Goal: Task Accomplishment & Management: Complete application form

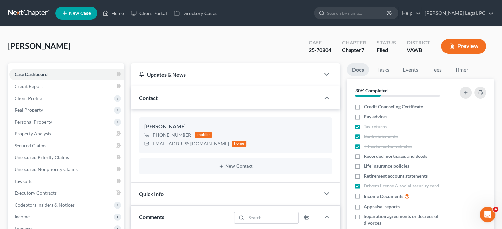
scroll to position [928, 0]
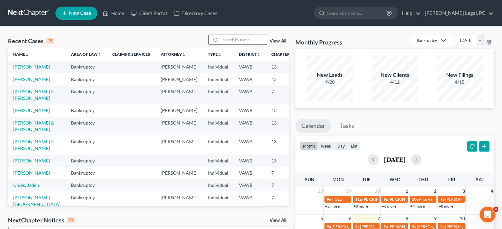
click at [221, 41] on input "search" at bounding box center [244, 40] width 46 height 10
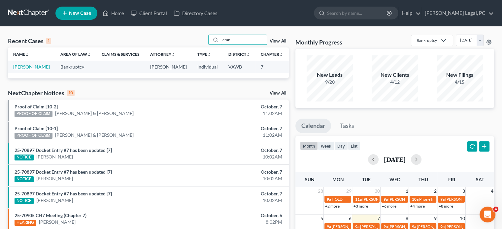
type input "cran"
click at [20, 68] on link "[PERSON_NAME]" at bounding box center [31, 67] width 37 height 6
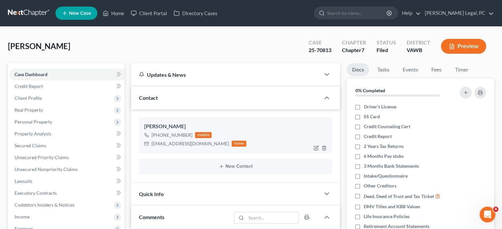
scroll to position [55, 0]
click at [35, 96] on span "Client Profile" at bounding box center [28, 98] width 27 height 6
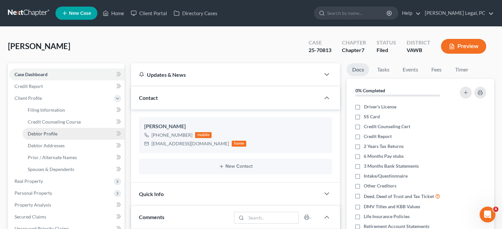
click at [47, 133] on span "Debtor Profile" at bounding box center [43, 134] width 30 height 6
select select "0"
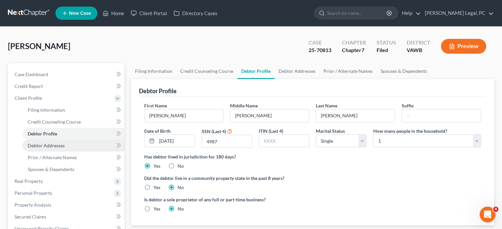
click at [48, 144] on span "Debtor Addresses" at bounding box center [46, 146] width 37 height 6
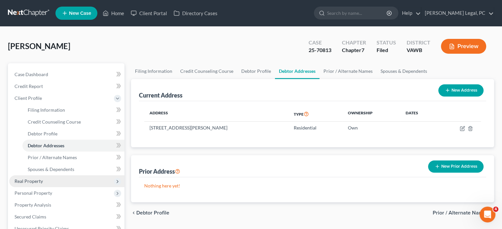
click at [36, 181] on span "Real Property" at bounding box center [29, 182] width 28 height 6
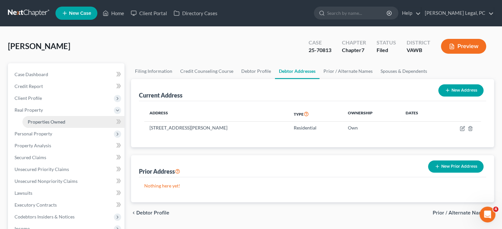
click at [48, 120] on span "Properties Owned" at bounding box center [47, 122] width 38 height 6
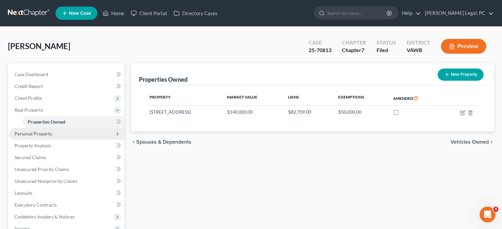
click at [51, 134] on span "Personal Property" at bounding box center [34, 134] width 38 height 6
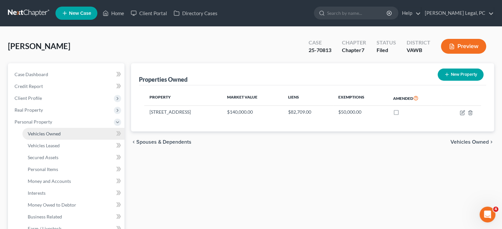
click at [50, 134] on span "Vehicles Owned" at bounding box center [44, 134] width 33 height 6
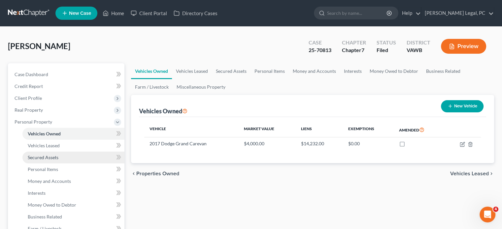
click at [51, 156] on span "Secured Assets" at bounding box center [43, 158] width 31 height 6
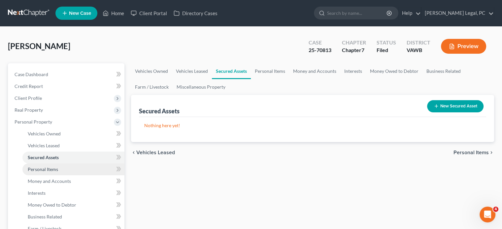
click at [49, 169] on span "Personal Items" at bounding box center [43, 170] width 30 height 6
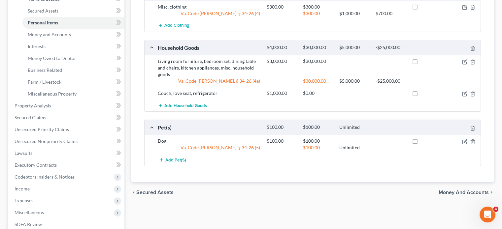
scroll to position [150, 0]
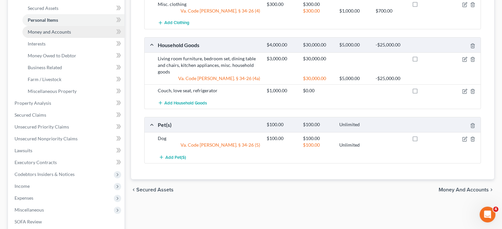
click at [60, 30] on span "Money and Accounts" at bounding box center [49, 32] width 43 height 6
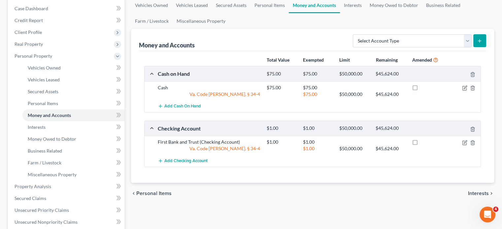
scroll to position [106, 0]
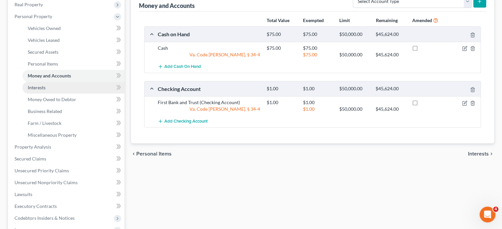
click at [44, 89] on span "Interests" at bounding box center [37, 88] width 18 height 6
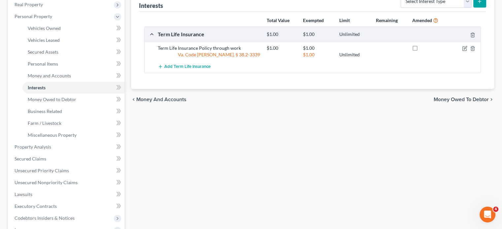
scroll to position [136, 0]
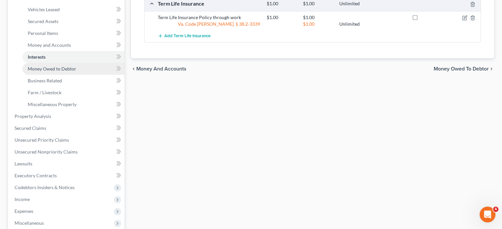
click at [38, 69] on span "Money Owed to Debtor" at bounding box center [52, 69] width 49 height 6
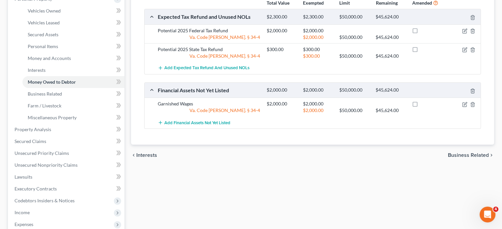
scroll to position [127, 0]
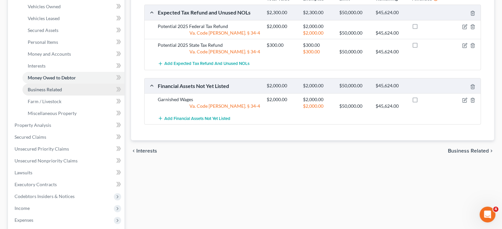
click at [47, 87] on span "Business Related" at bounding box center [45, 90] width 34 height 6
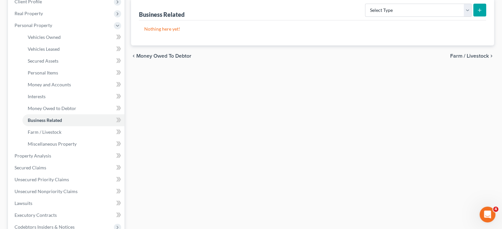
scroll to position [127, 0]
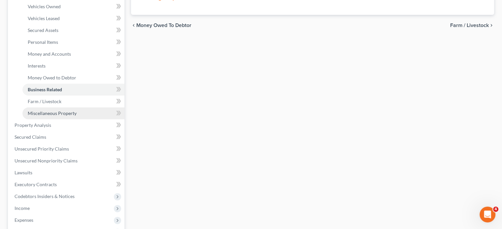
click at [41, 111] on span "Miscellaneous Property" at bounding box center [52, 114] width 49 height 6
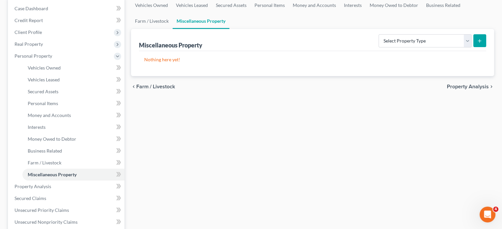
scroll to position [84, 0]
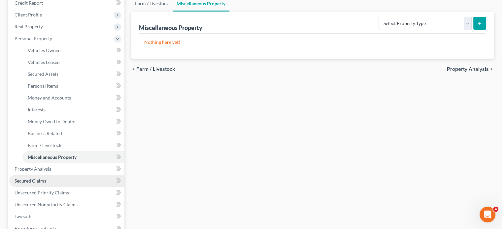
click at [34, 181] on span "Secured Claims" at bounding box center [31, 181] width 32 height 6
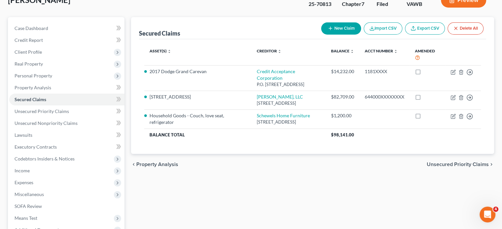
scroll to position [53, 0]
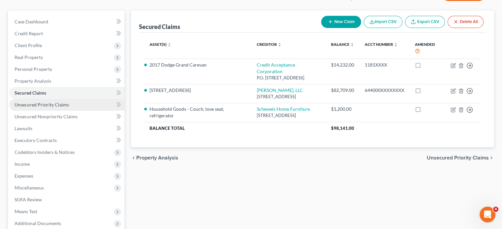
click at [31, 105] on span "Unsecured Priority Claims" at bounding box center [42, 105] width 54 height 6
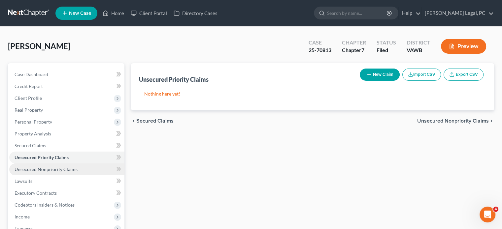
click at [53, 169] on span "Unsecured Nonpriority Claims" at bounding box center [46, 170] width 63 height 6
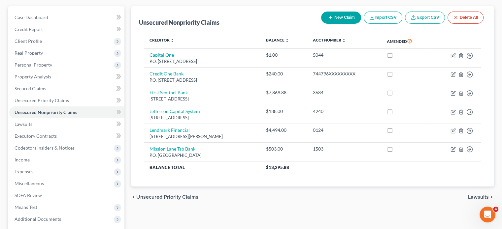
scroll to position [75, 0]
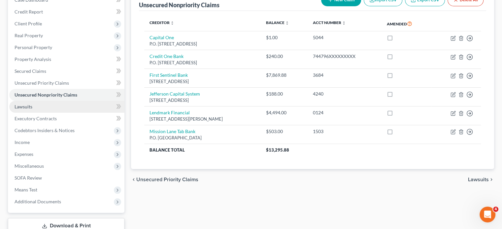
click at [28, 106] on span "Lawsuits" at bounding box center [24, 107] width 18 height 6
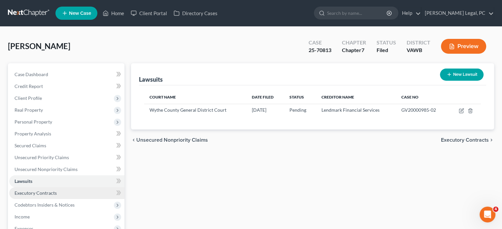
click at [39, 192] on span "Executory Contracts" at bounding box center [36, 194] width 42 height 6
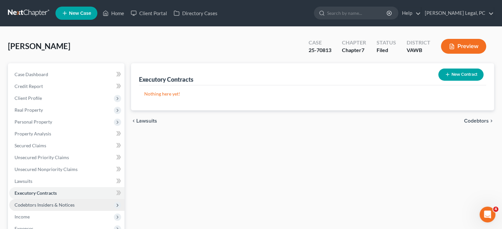
click at [40, 203] on span "Codebtors Insiders & Notices" at bounding box center [45, 205] width 60 height 6
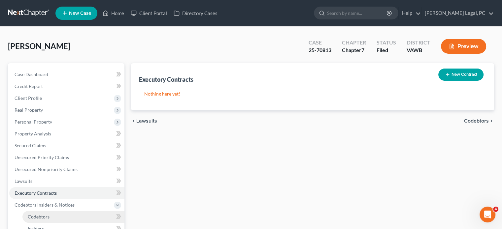
click at [41, 219] on span "Codebtors" at bounding box center [39, 217] width 22 height 6
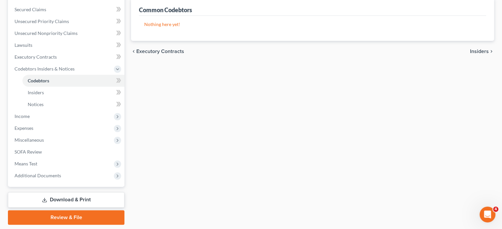
scroll to position [156, 0]
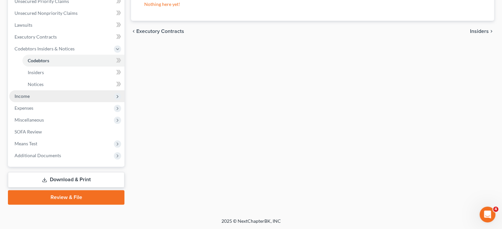
click at [19, 97] on span "Income" at bounding box center [22, 96] width 15 height 6
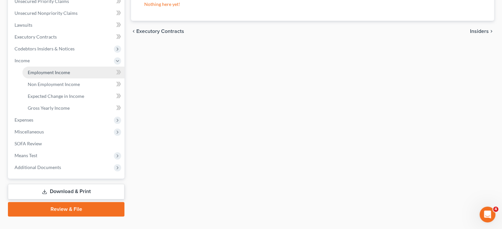
click at [46, 72] on span "Employment Income" at bounding box center [49, 73] width 42 height 6
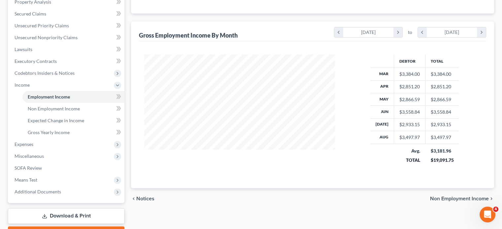
scroll to position [150, 0]
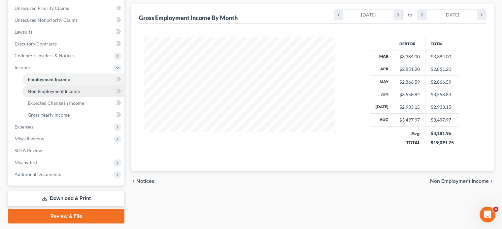
drag, startPoint x: 55, startPoint y: 87, endPoint x: 61, endPoint y: 96, distance: 10.4
click at [55, 88] on link "Non Employment Income" at bounding box center [73, 92] width 102 height 12
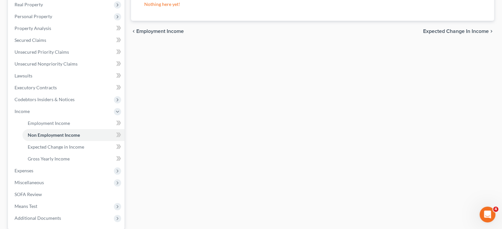
scroll to position [119, 0]
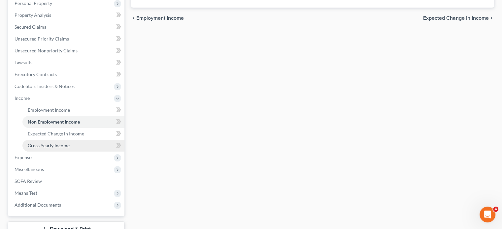
click at [65, 147] on span "Gross Yearly Income" at bounding box center [49, 146] width 42 height 6
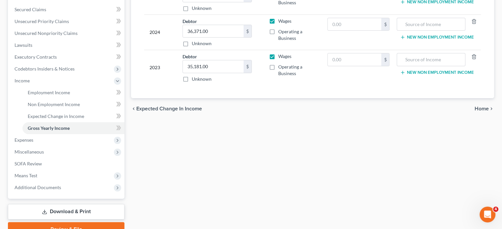
scroll to position [150, 0]
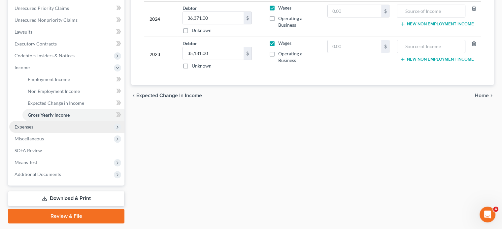
click at [75, 126] on span "Expenses" at bounding box center [66, 127] width 115 height 12
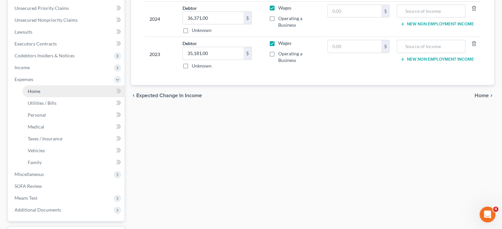
click at [51, 88] on link "Home" at bounding box center [73, 92] width 102 height 12
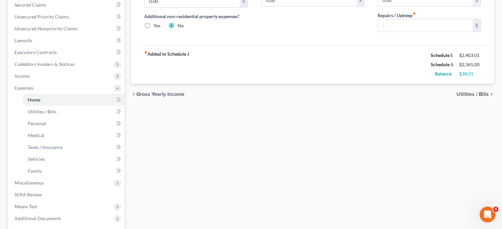
scroll to position [172, 0]
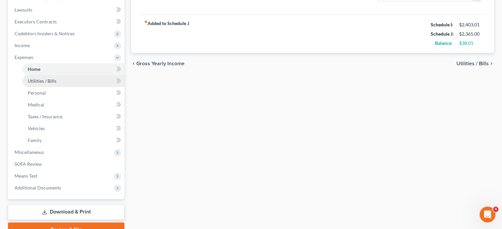
click at [52, 81] on span "Utilities / Bills" at bounding box center [42, 81] width 29 height 6
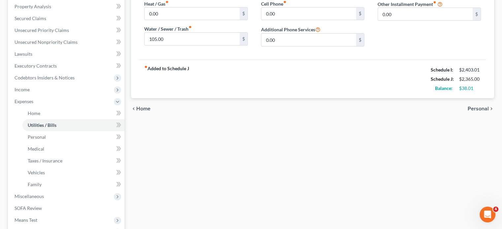
scroll to position [136, 0]
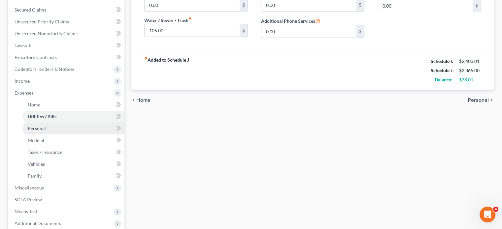
click at [36, 130] on span "Personal" at bounding box center [37, 129] width 18 height 6
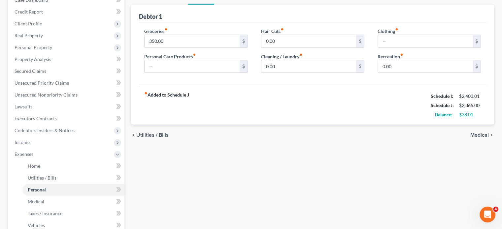
scroll to position [123, 0]
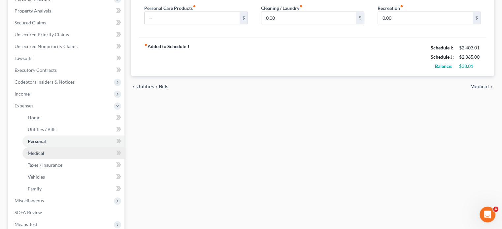
click at [54, 152] on link "Medical" at bounding box center [73, 154] width 102 height 12
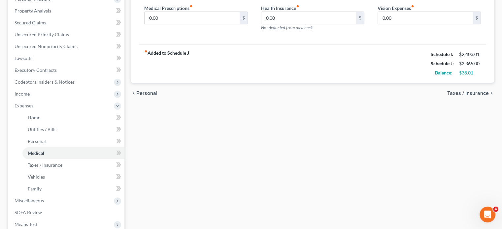
scroll to position [127, 0]
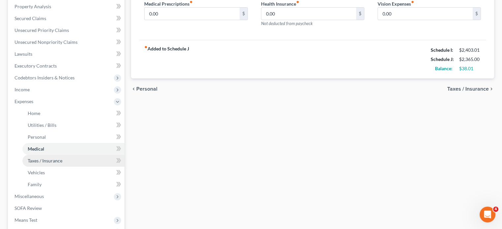
click at [38, 162] on span "Taxes / Insurance" at bounding box center [45, 161] width 35 height 6
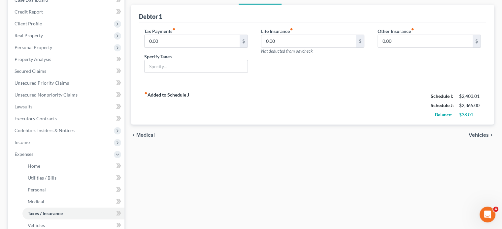
scroll to position [101, 0]
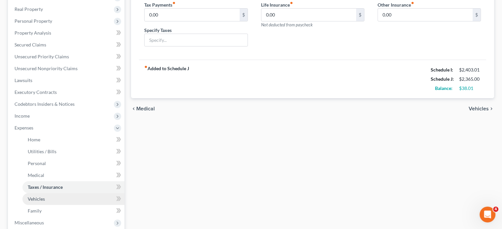
click at [31, 198] on span "Vehicles" at bounding box center [36, 199] width 17 height 6
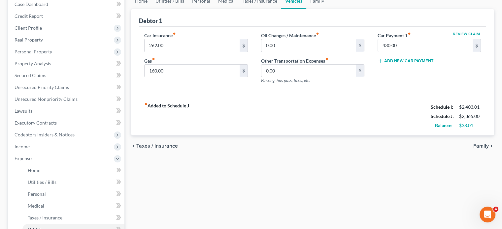
scroll to position [101, 0]
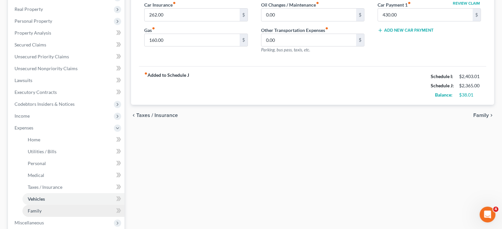
click at [45, 211] on link "Family" at bounding box center [73, 211] width 102 height 12
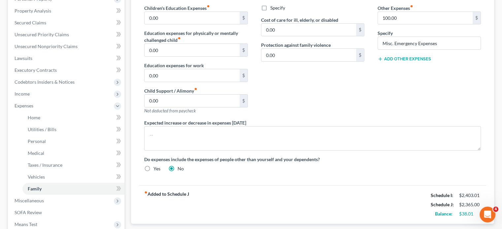
scroll to position [154, 0]
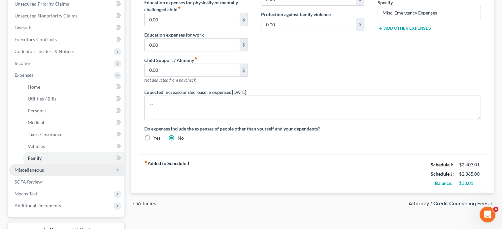
click at [49, 167] on span "Miscellaneous" at bounding box center [66, 170] width 115 height 12
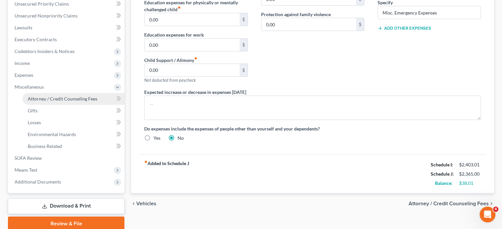
click at [70, 99] on span "Attorney / Credit Counseling Fees" at bounding box center [63, 99] width 70 height 6
select select "0"
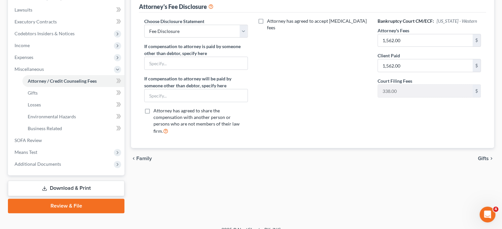
scroll to position [180, 0]
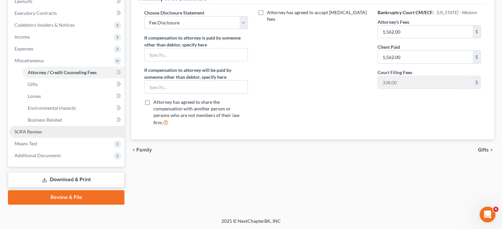
click at [31, 129] on span "SOFA Review" at bounding box center [28, 132] width 27 height 6
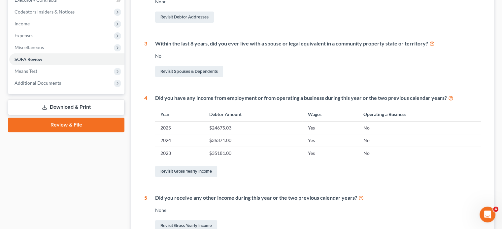
scroll to position [202, 0]
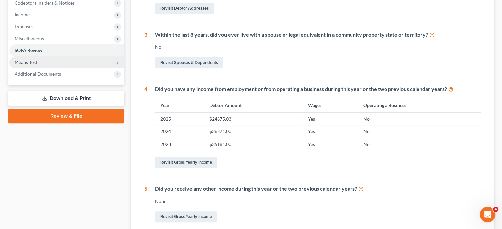
click at [34, 61] on span "Means Test" at bounding box center [26, 62] width 23 height 6
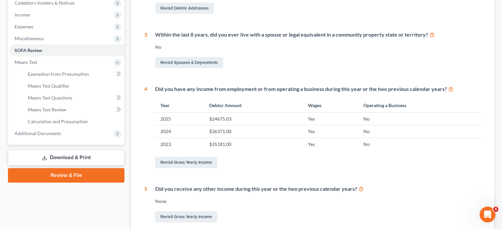
scroll to position [2, 0]
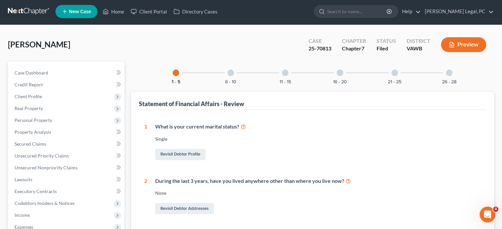
click at [286, 74] on div at bounding box center [285, 73] width 7 height 7
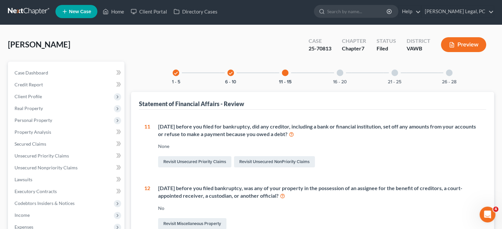
click at [339, 73] on div at bounding box center [340, 73] width 7 height 7
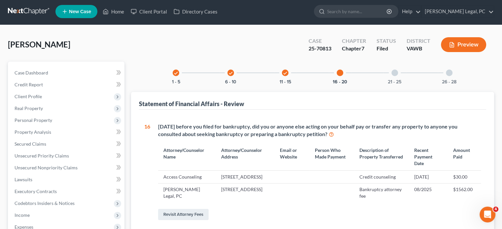
click at [393, 71] on div at bounding box center [395, 73] width 7 height 7
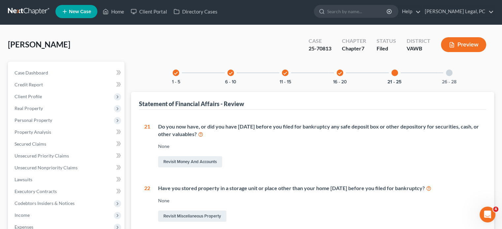
click at [230, 75] on icon "check" at bounding box center [230, 73] width 5 height 5
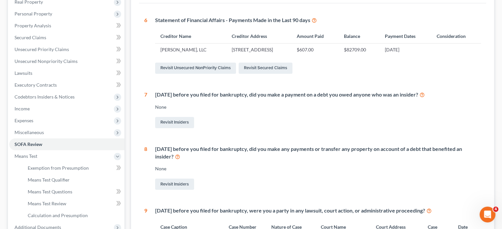
scroll to position [0, 0]
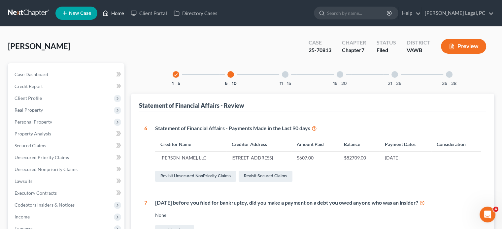
drag, startPoint x: 119, startPoint y: 10, endPoint x: 111, endPoint y: 41, distance: 32.0
click at [119, 10] on link "Home" at bounding box center [113, 13] width 28 height 12
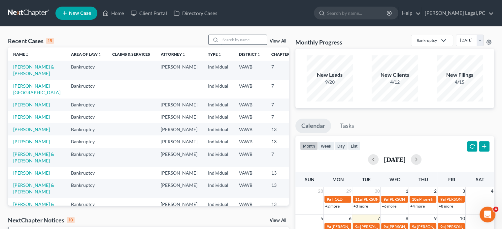
click at [221, 38] on input "search" at bounding box center [244, 40] width 46 height 10
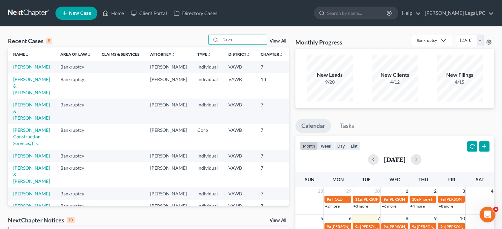
type input "Dales"
click at [28, 66] on link "[PERSON_NAME]" at bounding box center [31, 67] width 37 height 6
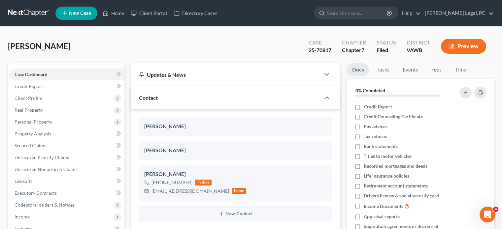
scroll to position [748, 0]
click at [34, 98] on span "Client Profile" at bounding box center [28, 98] width 27 height 6
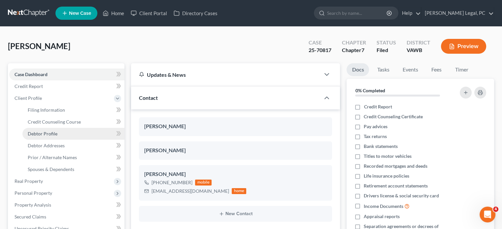
click at [46, 133] on span "Debtor Profile" at bounding box center [43, 134] width 30 height 6
select select "1"
select select "4"
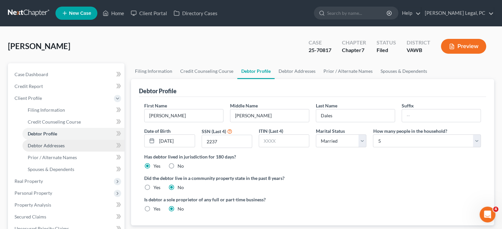
click at [46, 144] on span "Debtor Addresses" at bounding box center [46, 146] width 37 height 6
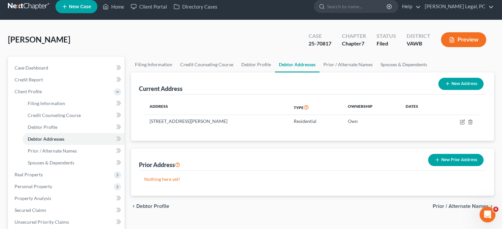
scroll to position [44, 0]
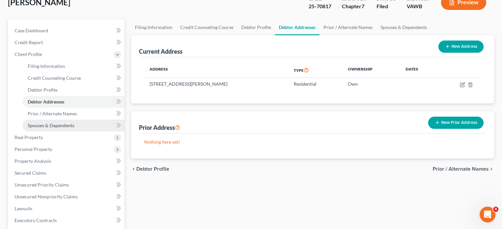
click at [58, 123] on span "Spouses & Dependents" at bounding box center [51, 126] width 47 height 6
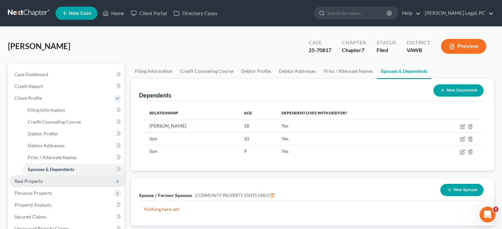
click at [35, 182] on span "Real Property" at bounding box center [29, 182] width 28 height 6
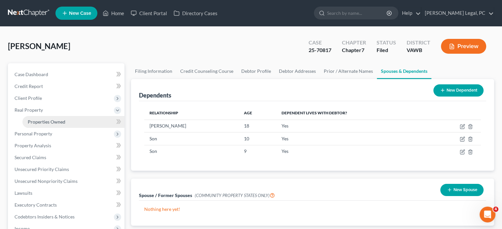
click at [50, 120] on span "Properties Owned" at bounding box center [47, 122] width 38 height 6
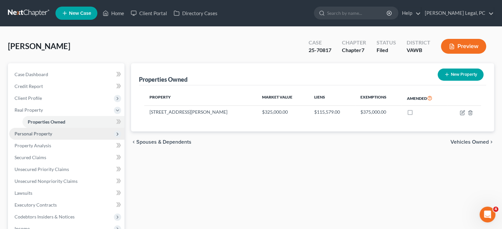
click at [45, 133] on span "Personal Property" at bounding box center [34, 134] width 38 height 6
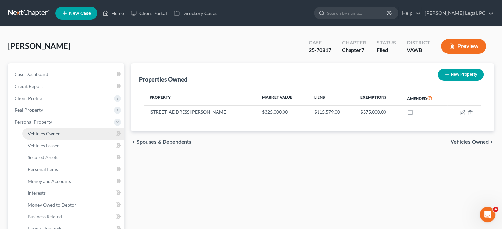
click at [44, 132] on span "Vehicles Owned" at bounding box center [44, 134] width 33 height 6
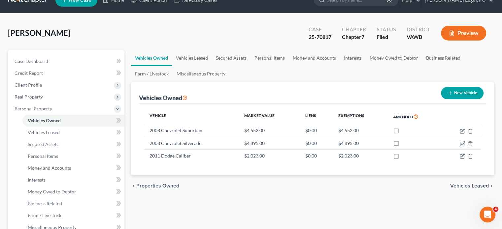
scroll to position [75, 0]
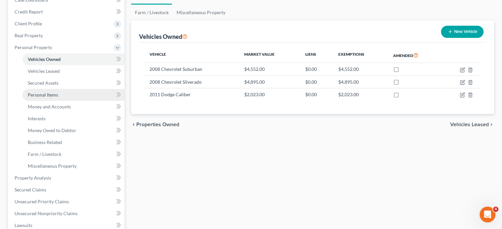
click at [46, 93] on span "Personal Items" at bounding box center [43, 95] width 30 height 6
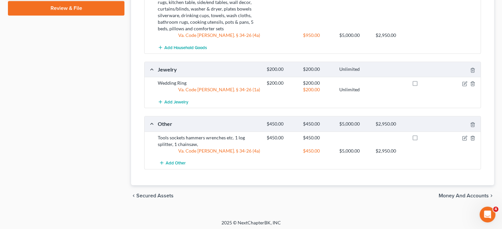
scroll to position [228, 0]
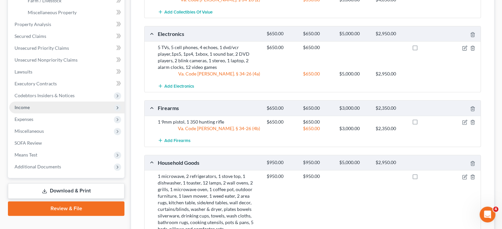
click at [27, 107] on span "Income" at bounding box center [22, 108] width 15 height 6
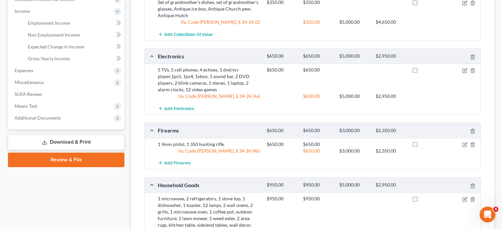
scroll to position [198, 0]
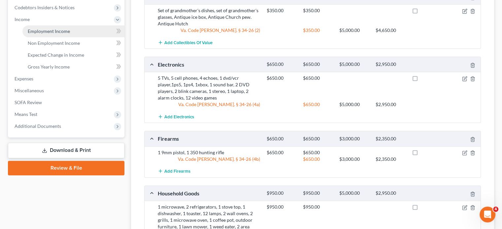
click at [50, 31] on span "Employment Income" at bounding box center [49, 31] width 42 height 6
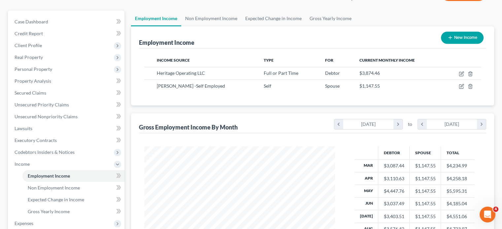
scroll to position [75, 0]
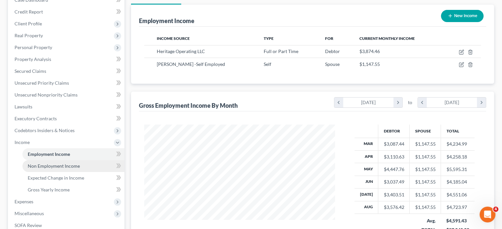
click at [54, 164] on span "Non Employment Income" at bounding box center [54, 166] width 52 height 6
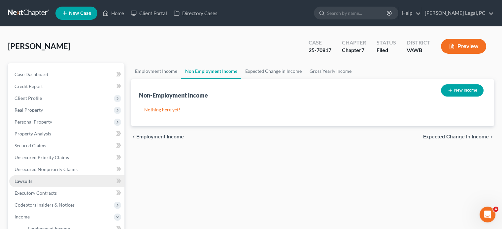
click at [26, 182] on span "Lawsuits" at bounding box center [24, 182] width 18 height 6
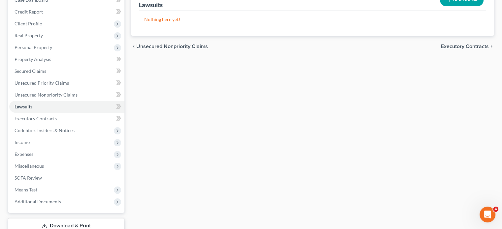
scroll to position [106, 0]
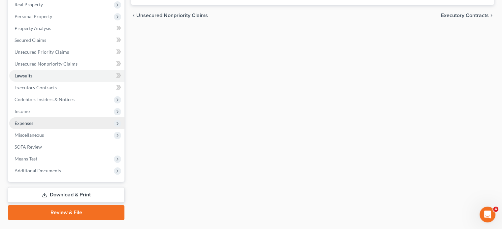
click at [34, 122] on span "Expenses" at bounding box center [66, 124] width 115 height 12
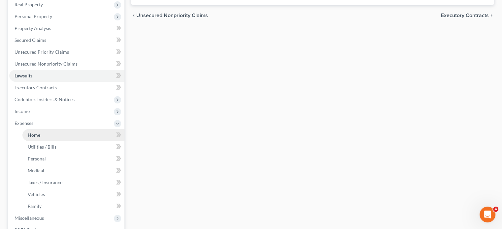
click at [36, 132] on span "Home" at bounding box center [34, 135] width 13 height 6
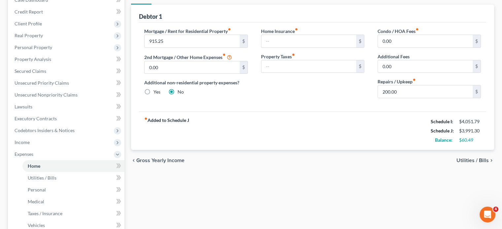
scroll to position [127, 0]
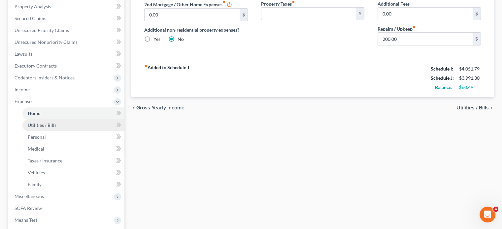
click at [48, 124] on span "Utilities / Bills" at bounding box center [42, 125] width 29 height 6
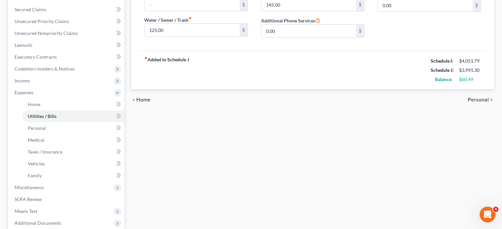
scroll to position [163, 0]
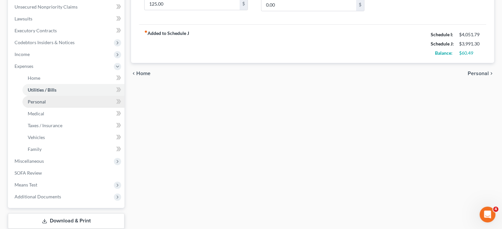
click at [44, 100] on span "Personal" at bounding box center [37, 102] width 18 height 6
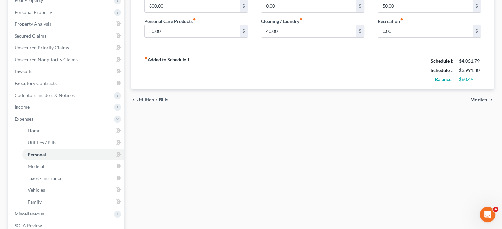
scroll to position [114, 0]
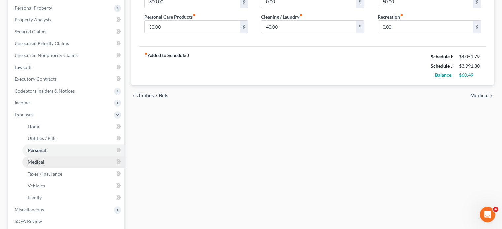
click at [37, 160] on span "Medical" at bounding box center [36, 162] width 17 height 6
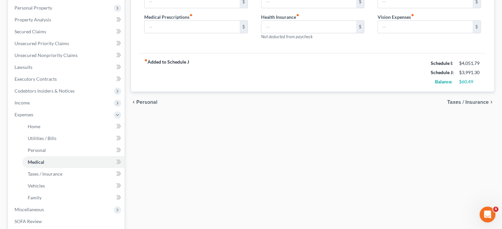
scroll to position [167, 0]
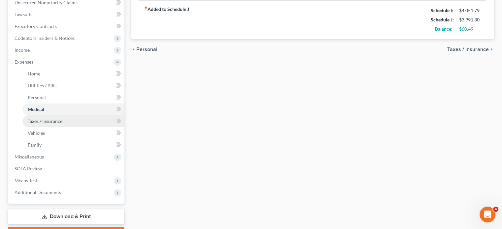
click at [40, 120] on span "Taxes / Insurance" at bounding box center [45, 122] width 35 height 6
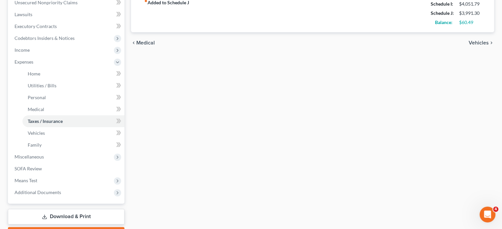
scroll to position [172, 0]
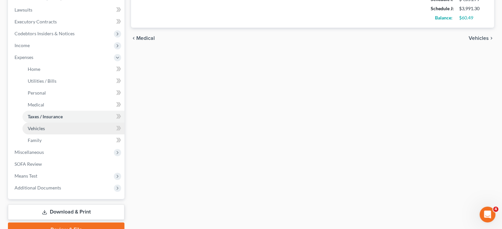
click at [44, 127] on span "Vehicles" at bounding box center [36, 129] width 17 height 6
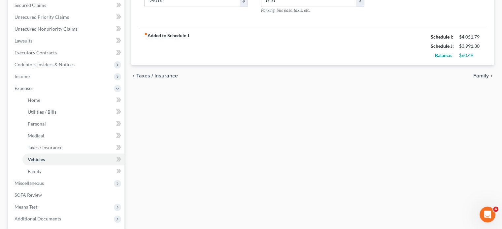
scroll to position [198, 0]
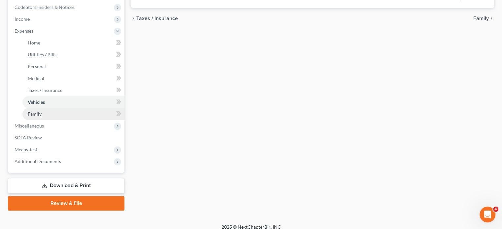
click at [42, 114] on link "Family" at bounding box center [73, 114] width 102 height 12
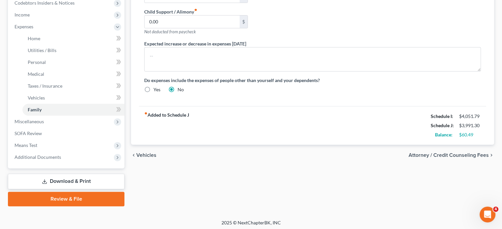
scroll to position [204, 0]
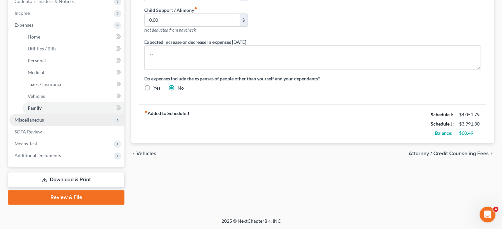
click at [40, 122] on span "Miscellaneous" at bounding box center [29, 120] width 29 height 6
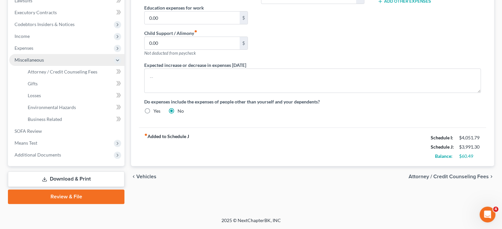
scroll to position [180, 0]
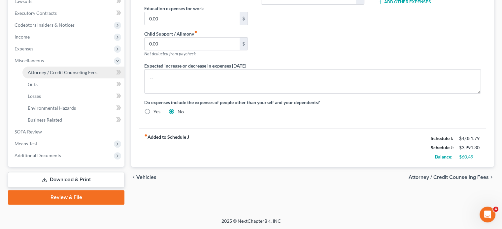
click at [75, 71] on span "Attorney / Credit Counseling Fees" at bounding box center [63, 73] width 70 height 6
select select "0"
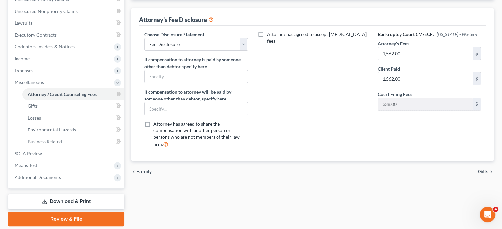
scroll to position [180, 0]
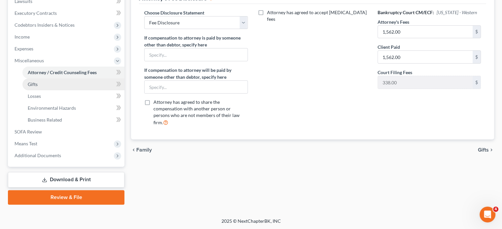
click at [39, 85] on link "Gifts" at bounding box center [73, 85] width 102 height 12
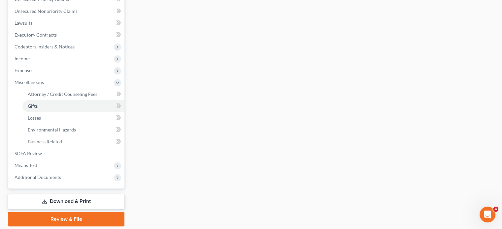
scroll to position [180, 0]
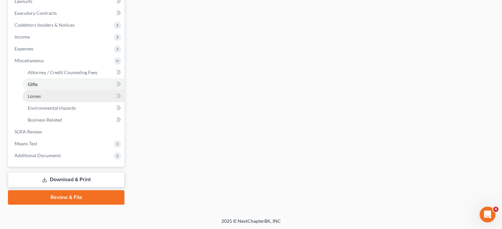
click at [39, 97] on span "Losses" at bounding box center [34, 96] width 13 height 6
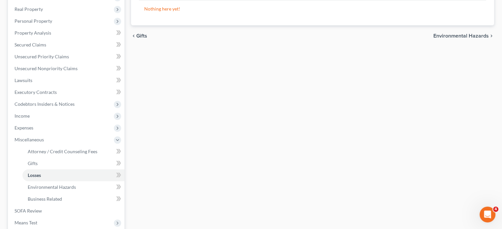
scroll to position [145, 0]
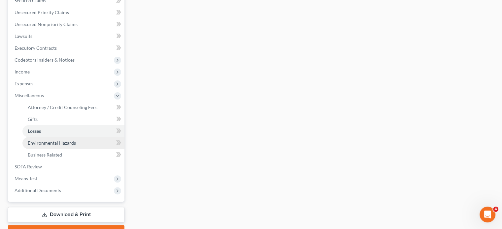
click at [52, 143] on span "Environmental Hazards" at bounding box center [52, 143] width 48 height 6
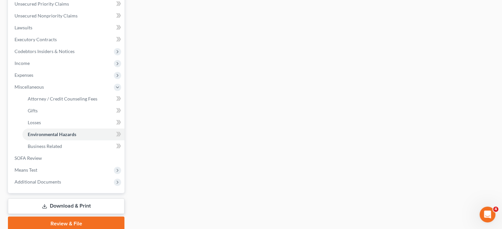
scroll to position [167, 0]
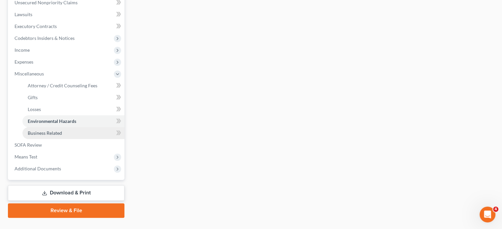
click at [46, 132] on span "Business Related" at bounding box center [45, 133] width 34 height 6
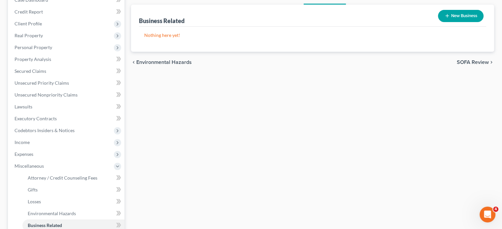
scroll to position [119, 0]
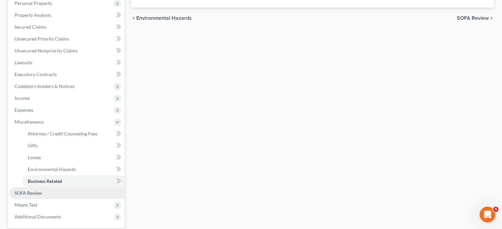
click at [34, 194] on span "SOFA Review" at bounding box center [28, 194] width 27 height 6
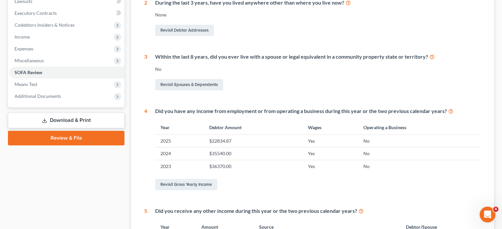
scroll to position [185, 0]
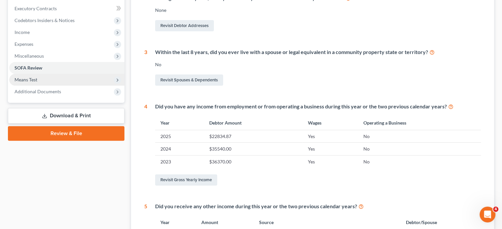
click at [30, 80] on span "Means Test" at bounding box center [26, 80] width 23 height 6
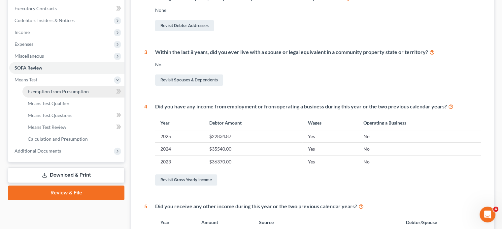
click at [54, 92] on span "Exemption from Presumption" at bounding box center [58, 92] width 61 height 6
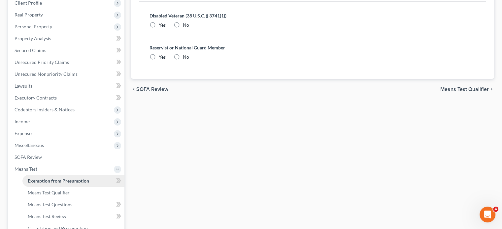
radio input "true"
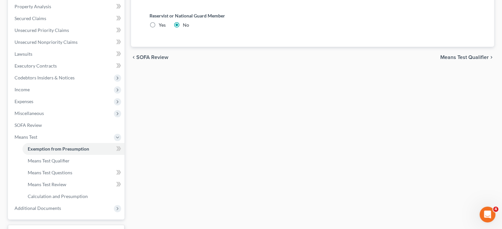
scroll to position [180, 0]
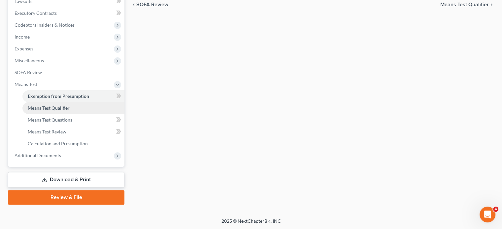
click at [54, 106] on span "Means Test Qualifier" at bounding box center [49, 108] width 42 height 6
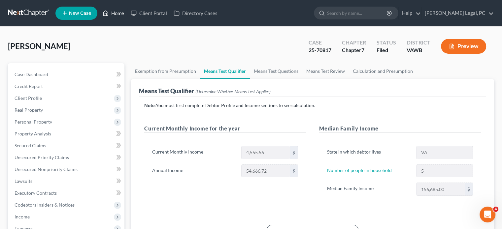
click at [116, 12] on link "Home" at bounding box center [113, 13] width 28 height 12
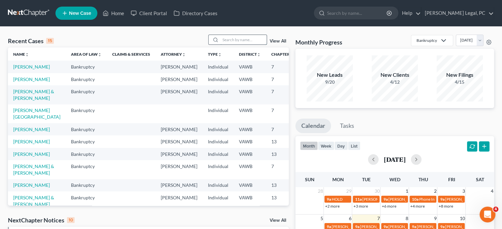
click at [222, 42] on input "search" at bounding box center [244, 40] width 46 height 10
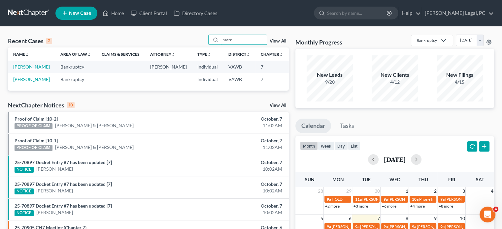
type input "barre"
click at [21, 70] on link "[PERSON_NAME]" at bounding box center [31, 67] width 37 height 6
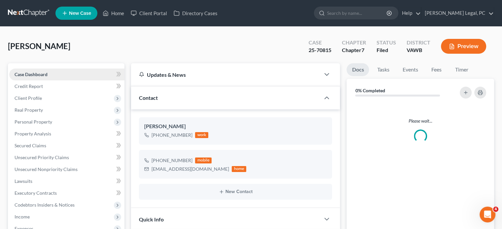
scroll to position [247, 0]
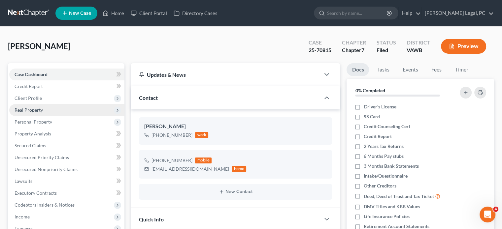
click at [32, 110] on span "Real Property" at bounding box center [29, 110] width 28 height 6
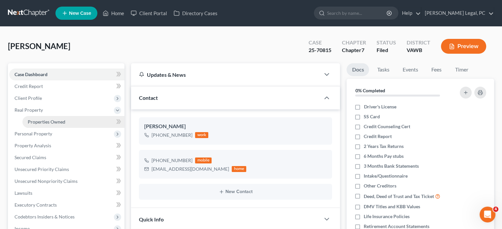
click at [52, 122] on span "Properties Owned" at bounding box center [47, 122] width 38 height 6
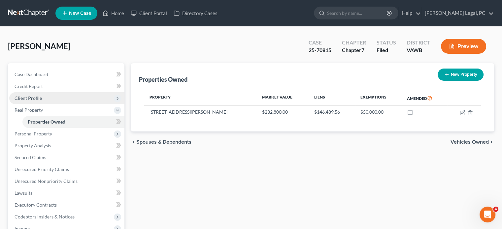
click at [32, 97] on span "Client Profile" at bounding box center [28, 98] width 27 height 6
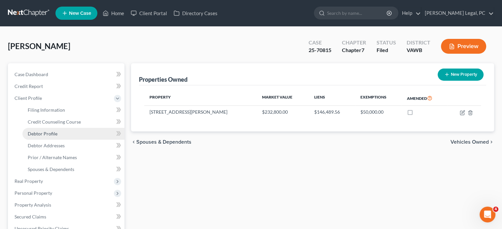
click at [42, 133] on span "Debtor Profile" at bounding box center [43, 134] width 30 height 6
select select "0"
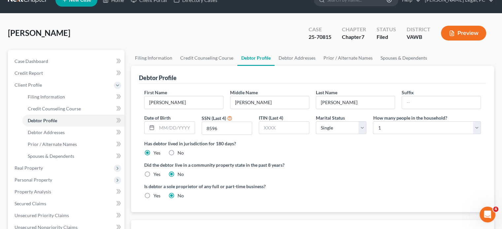
scroll to position [57, 0]
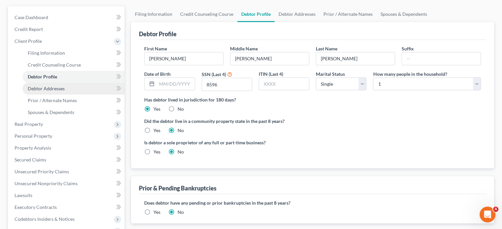
click at [48, 90] on span "Debtor Addresses" at bounding box center [46, 89] width 37 height 6
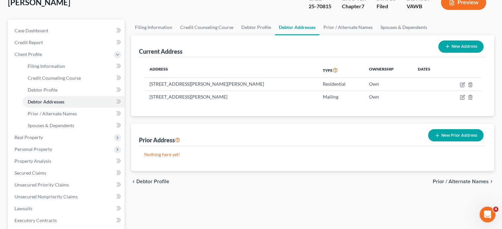
scroll to position [97, 0]
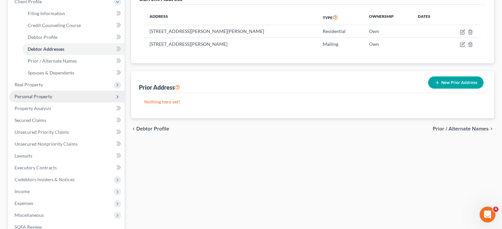
drag, startPoint x: 41, startPoint y: 82, endPoint x: 55, endPoint y: 95, distance: 19.9
click at [41, 82] on span "Real Property" at bounding box center [29, 85] width 28 height 6
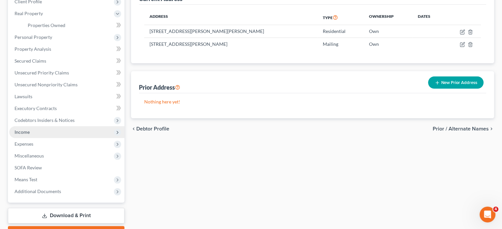
click at [59, 132] on span "Income" at bounding box center [66, 132] width 115 height 12
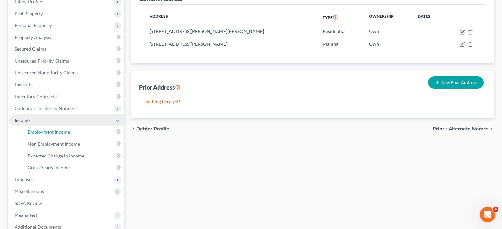
click at [59, 132] on span "Employment Income" at bounding box center [49, 132] width 42 height 6
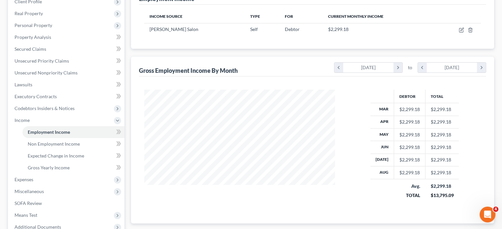
scroll to position [127, 0]
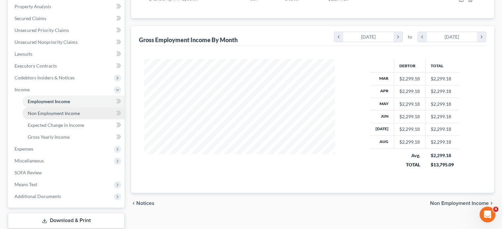
click at [50, 113] on span "Non Employment Income" at bounding box center [54, 114] width 52 height 6
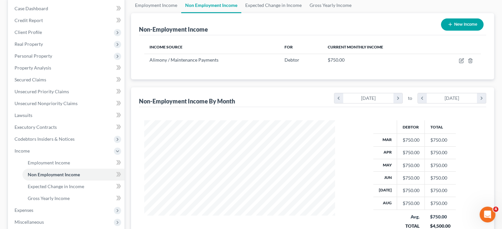
scroll to position [97, 0]
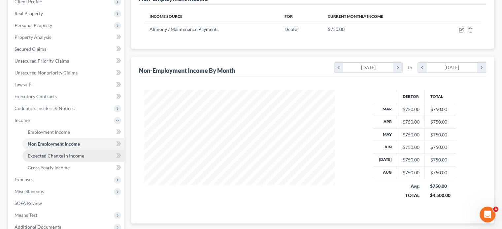
click at [41, 157] on span "Expected Change in Income" at bounding box center [56, 156] width 56 height 6
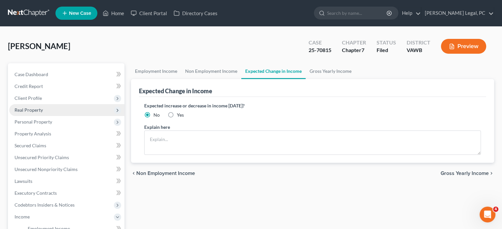
click at [26, 111] on span "Real Property" at bounding box center [29, 110] width 28 height 6
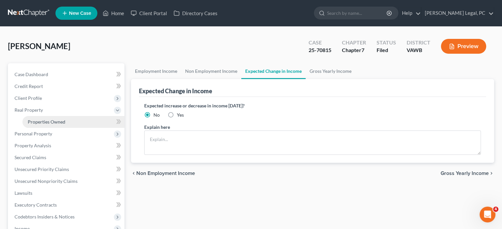
click at [34, 121] on span "Properties Owned" at bounding box center [47, 122] width 38 height 6
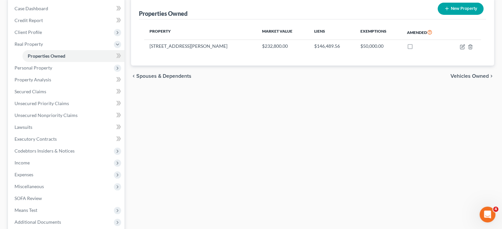
scroll to position [84, 0]
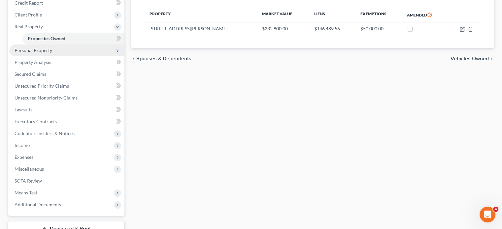
click at [28, 50] on span "Personal Property" at bounding box center [34, 51] width 38 height 6
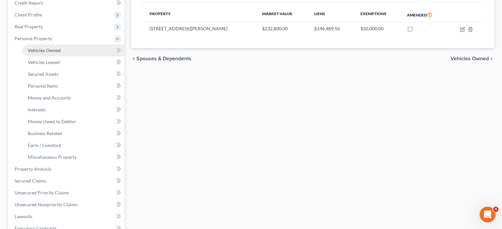
click at [37, 51] on span "Vehicles Owned" at bounding box center [44, 51] width 33 height 6
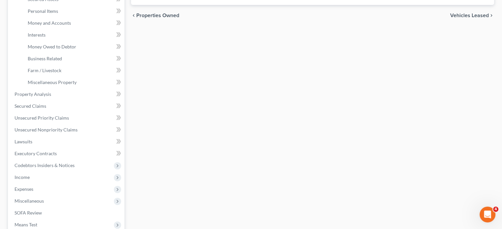
scroll to position [189, 0]
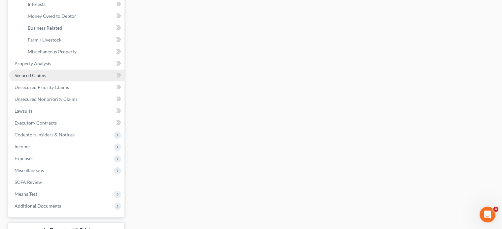
click at [32, 73] on span "Secured Claims" at bounding box center [31, 76] width 32 height 6
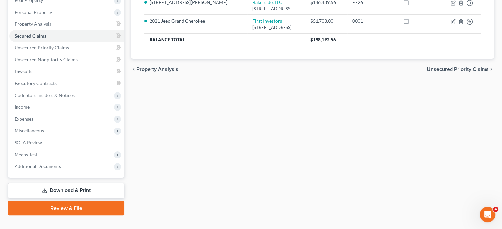
scroll to position [121, 0]
